Goal: Task Accomplishment & Management: Manage account settings

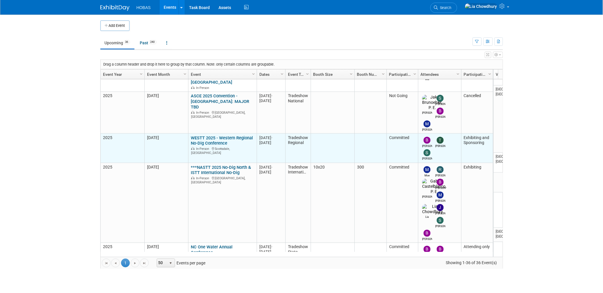
scroll to position [271, 0]
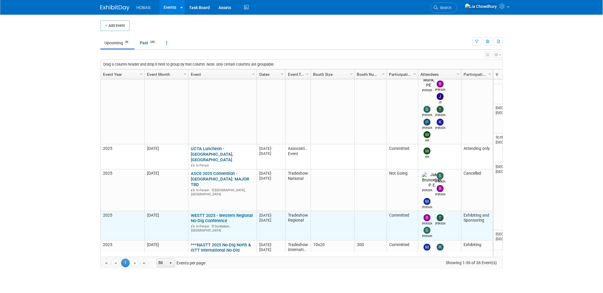
click at [196, 213] on link "WESTT 2025 - Western Regional No-Dig Conference" at bounding box center [222, 218] width 62 height 11
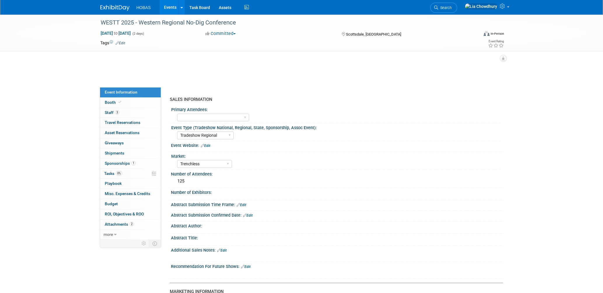
select select "Tradeshow Regional"
select select "Trenchless"
select select "Exhibiting and Sponsoring"
click at [116, 152] on span "Shipments 0" at bounding box center [115, 153] width 20 height 5
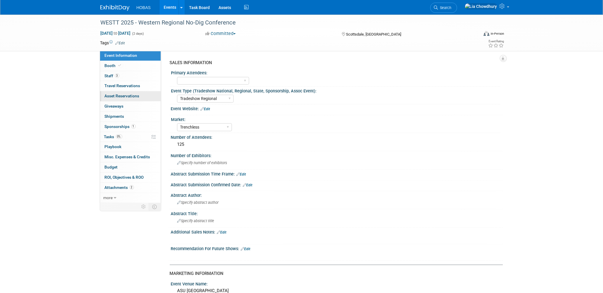
click at [114, 95] on span "Asset Reservations 0" at bounding box center [122, 96] width 35 height 5
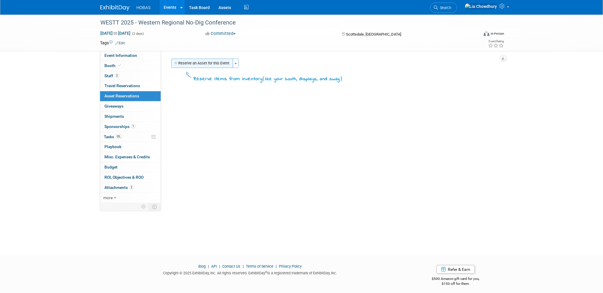
click at [223, 63] on button "Reserve an Asset for this Event" at bounding box center [202, 63] width 62 height 9
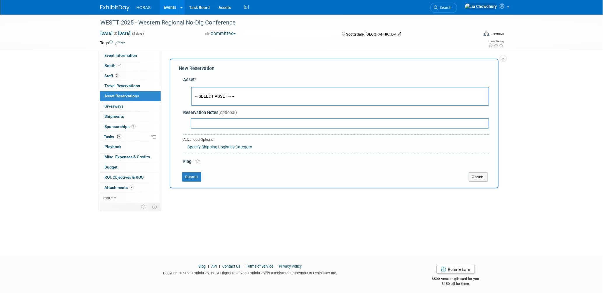
scroll to position [3, 0]
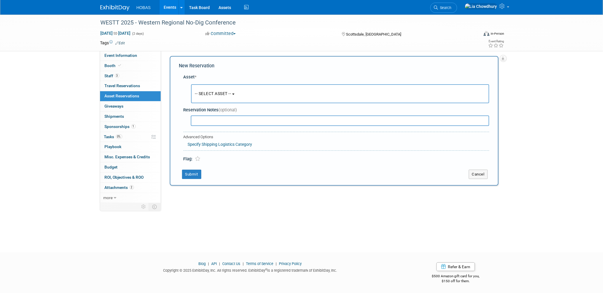
click at [225, 86] on button "-- SELECT ASSET --" at bounding box center [340, 93] width 298 height 19
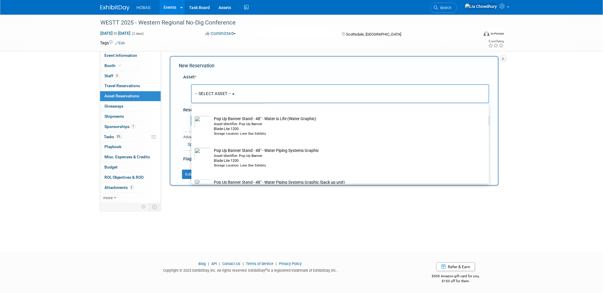
scroll to position [972, 0]
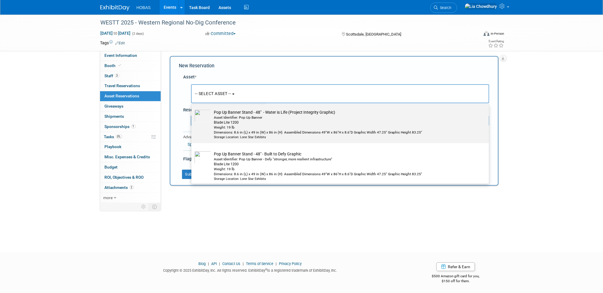
click at [253, 125] on div "Blade Lite 1200" at bounding box center [345, 122] width 263 height 5
click at [192, 109] on input "Pop Up Banner Stand - 48" - Water is Life (Project Integrity Graphic) Asset Ide…" at bounding box center [190, 107] width 4 height 4
select select "10718902"
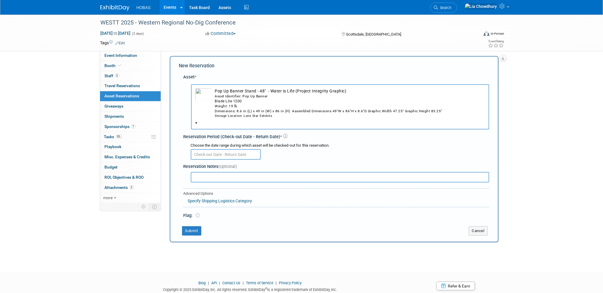
click at [212, 155] on input "text" at bounding box center [226, 154] width 70 height 11
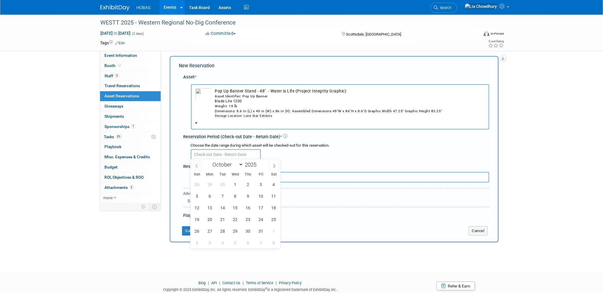
click at [197, 167] on icon at bounding box center [196, 166] width 2 height 4
select select "8"
click at [394, 125] on button "Pop Up Banner Stand - 48" - Water is Life (Project Integrity Graphic) Asset Ide…" at bounding box center [340, 106] width 298 height 45
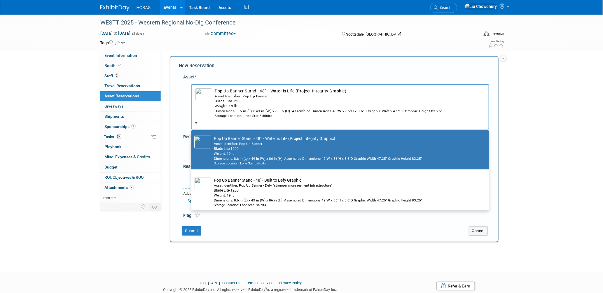
click at [551, 112] on div "WESTT 2025 - Western Regional No-Dig Conference Oct 15, 2025 to Oct 16, 2025 (2…" at bounding box center [301, 136] width 603 height 249
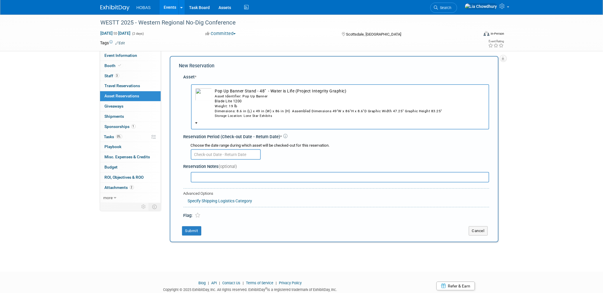
click at [234, 155] on input "text" at bounding box center [226, 154] width 70 height 11
click at [203, 68] on span "New Reservation" at bounding box center [197, 66] width 36 height 6
click at [228, 7] on link "Assets" at bounding box center [224, 7] width 21 height 15
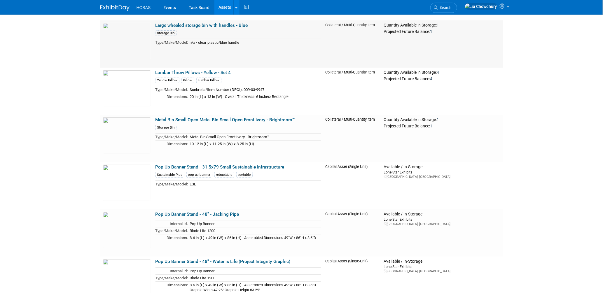
scroll to position [1296, 0]
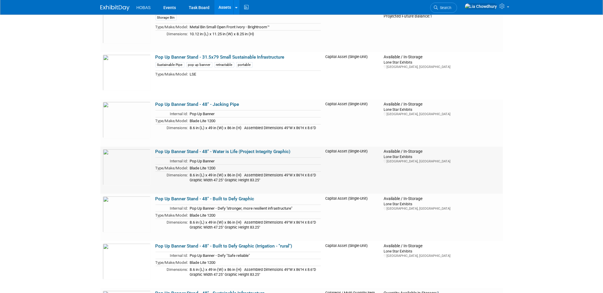
click at [225, 150] on link "Pop Up Banner Stand - 48" - Water is Life (Project Integrity Graphic)" at bounding box center [222, 151] width 135 height 5
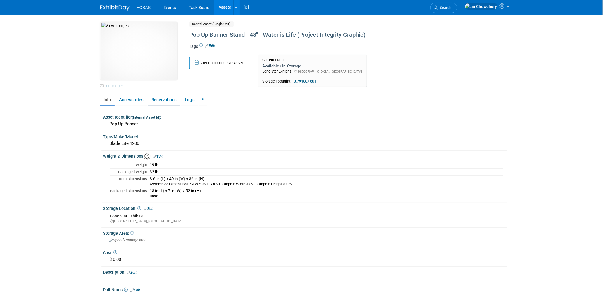
click at [169, 98] on link "Reservations" at bounding box center [164, 100] width 32 height 10
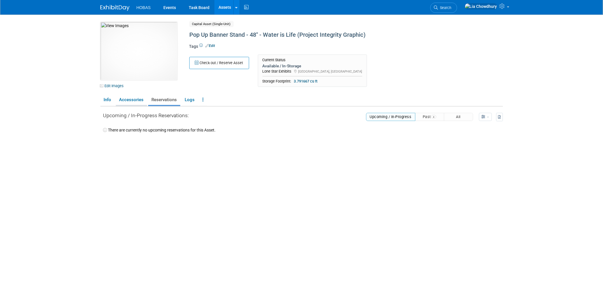
click at [131, 99] on link "Accessories" at bounding box center [131, 100] width 31 height 10
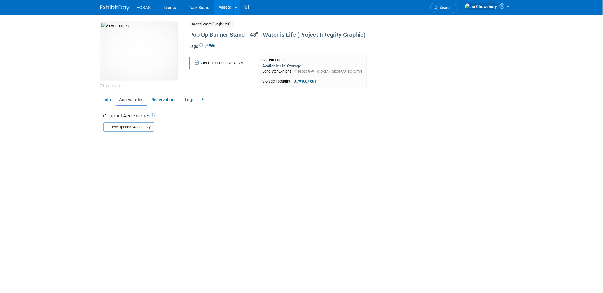
click at [116, 100] on link "Accessories" at bounding box center [131, 100] width 31 height 10
click at [110, 98] on link "Info" at bounding box center [107, 100] width 14 height 10
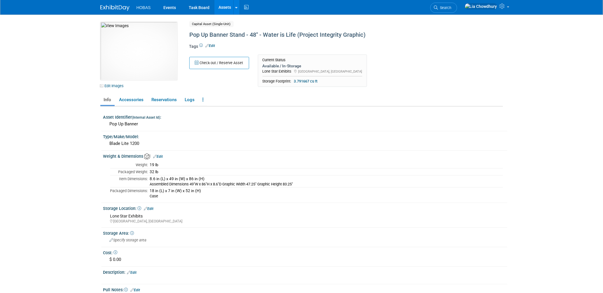
click at [222, 8] on link "Assets" at bounding box center [224, 7] width 21 height 15
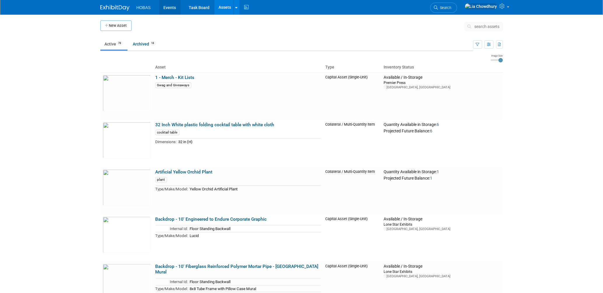
drag, startPoint x: 166, startPoint y: 7, endPoint x: 169, endPoint y: 8, distance: 3.4
click at [166, 8] on link "Events" at bounding box center [169, 7] width 21 height 15
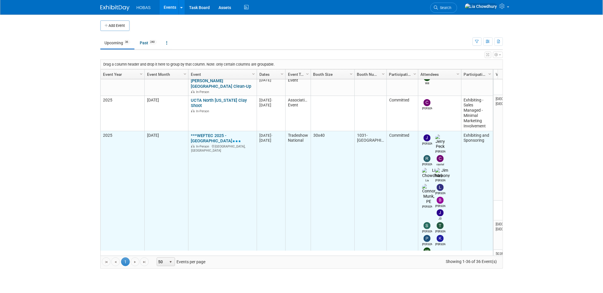
scroll to position [271, 0]
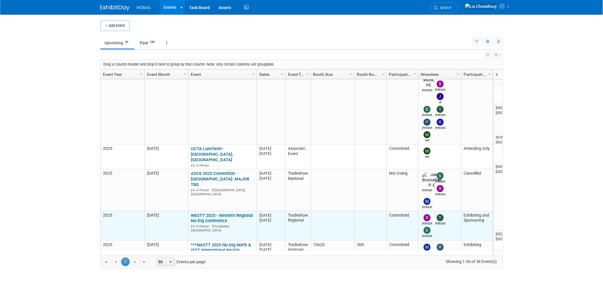
click at [207, 213] on link "WESTT 2025 - Western Regional No-Dig Conference" at bounding box center [222, 218] width 62 height 11
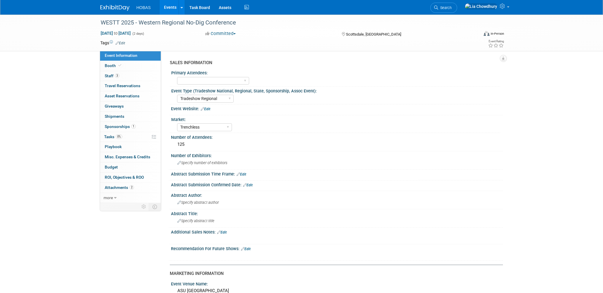
select select "Tradeshow Regional"
select select "Trenchless"
select select "Exhibiting and Sponsoring"
click at [119, 94] on span "Asset Reservations 0" at bounding box center [122, 96] width 35 height 5
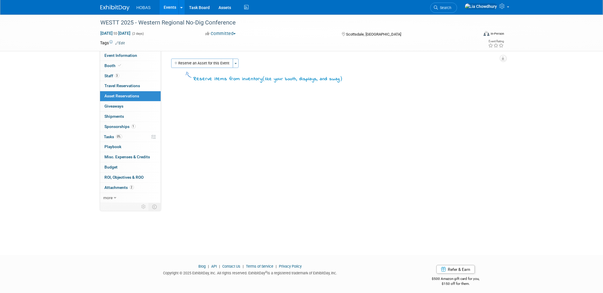
click at [205, 61] on button "Reserve an Asset for this Event" at bounding box center [202, 63] width 62 height 9
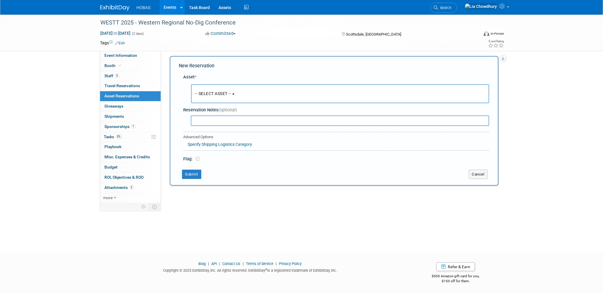
click at [218, 91] on span "-- SELECT ASSET --" at bounding box center [213, 93] width 36 height 5
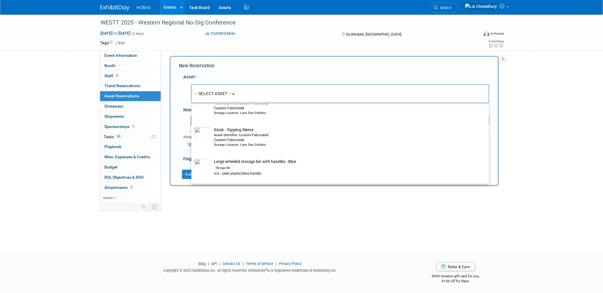
scroll to position [940, 0]
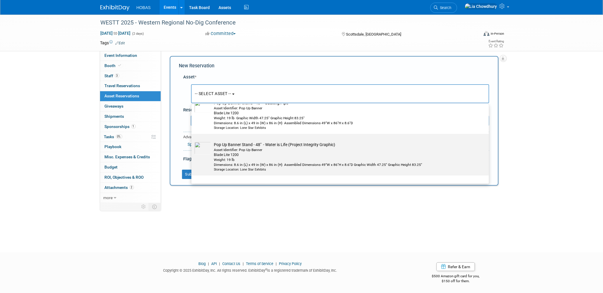
click at [243, 153] on div "Asset Identifier: Pop Up Banner" at bounding box center [345, 150] width 263 height 5
click at [192, 141] on input "Pop Up Banner Stand - 48" - Water is Life (Project Integrity Graphic) Asset Ide…" at bounding box center [190, 139] width 4 height 4
select select "10718902"
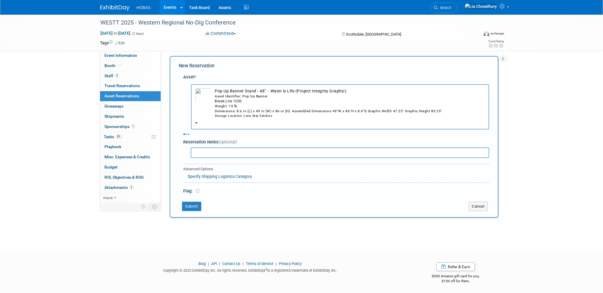
select select "9"
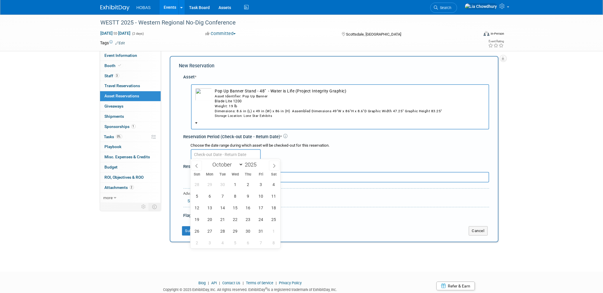
click at [224, 151] on input "text" at bounding box center [226, 154] width 70 height 11
click at [237, 196] on span "8" at bounding box center [235, 195] width 11 height 11
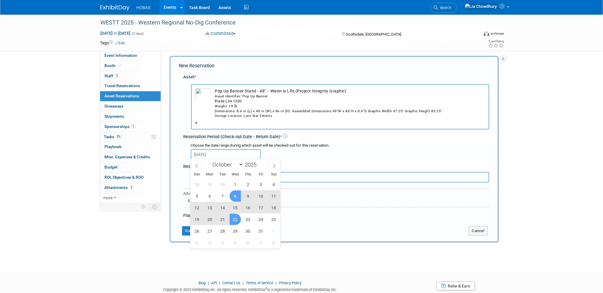
click at [233, 218] on span "22" at bounding box center [235, 219] width 11 height 11
type input "[DATE] to [DATE]"
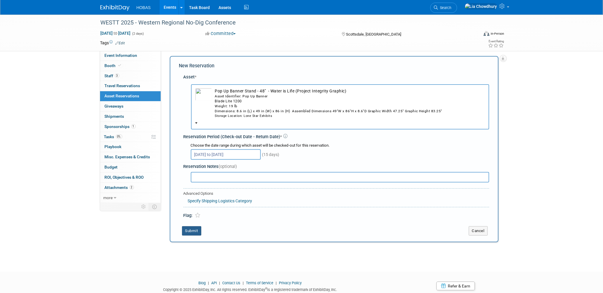
click at [192, 227] on button "Submit" at bounding box center [191, 230] width 19 height 9
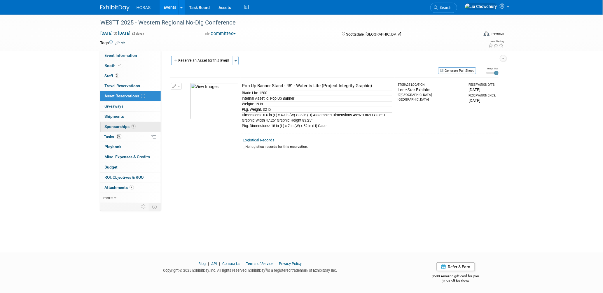
click at [117, 127] on span "Sponsorships 1" at bounding box center [120, 126] width 31 height 5
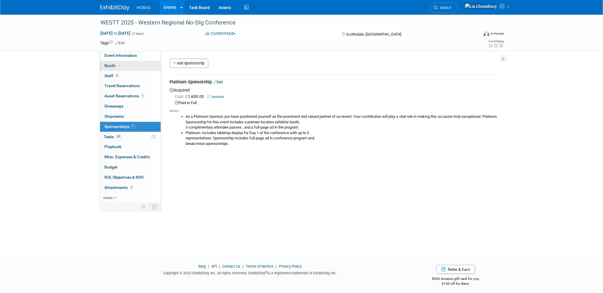
click at [108, 67] on span "Booth" at bounding box center [114, 65] width 18 height 5
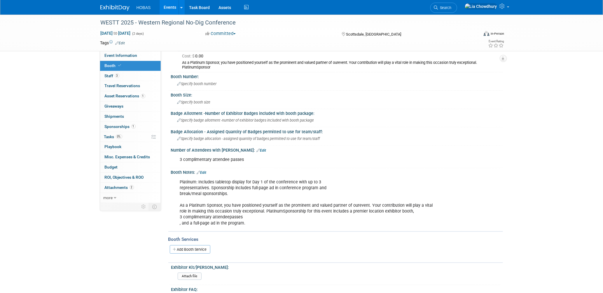
scroll to position [32, 0]
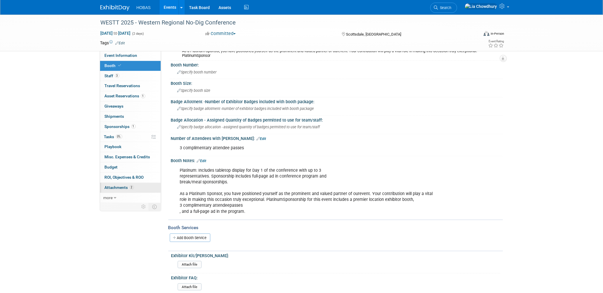
click at [125, 190] on span "Attachments 2" at bounding box center [119, 187] width 29 height 5
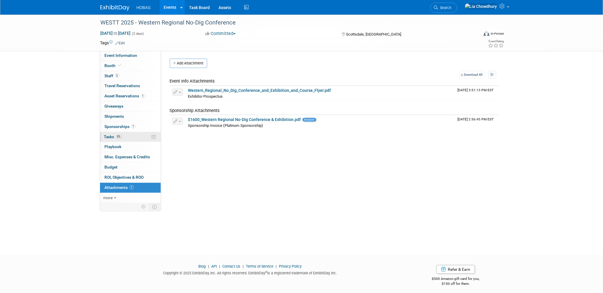
click at [109, 136] on span "Tasks 0%" at bounding box center [113, 136] width 18 height 5
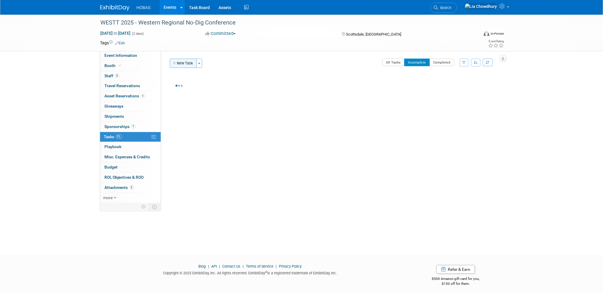
click at [186, 61] on button "New Task" at bounding box center [183, 63] width 27 height 9
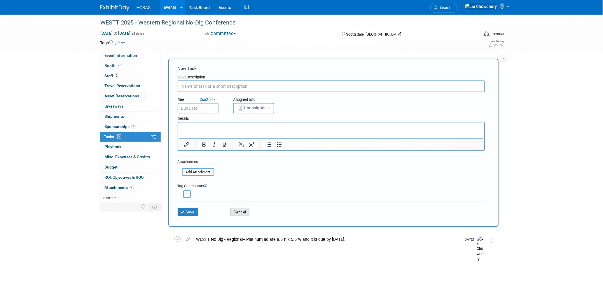
click at [247, 208] on button "Cancel" at bounding box center [239, 212] width 19 height 8
